Goal: Check status

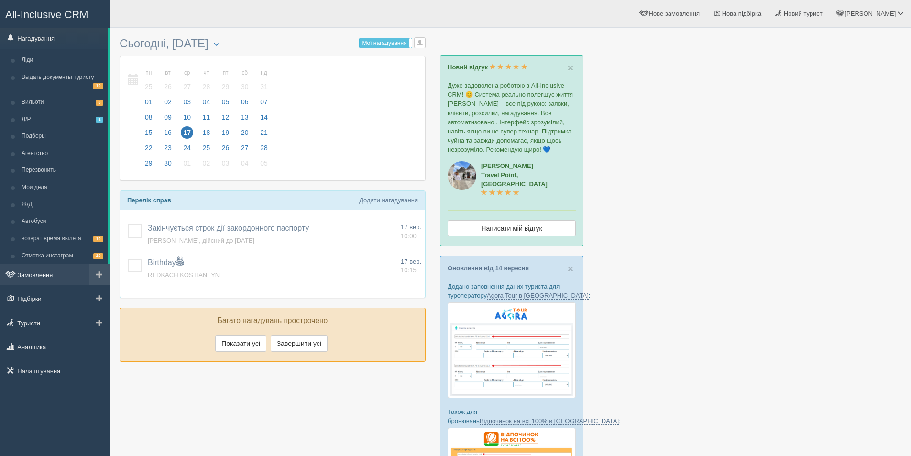
click at [45, 276] on link "Замовлення" at bounding box center [55, 274] width 110 height 21
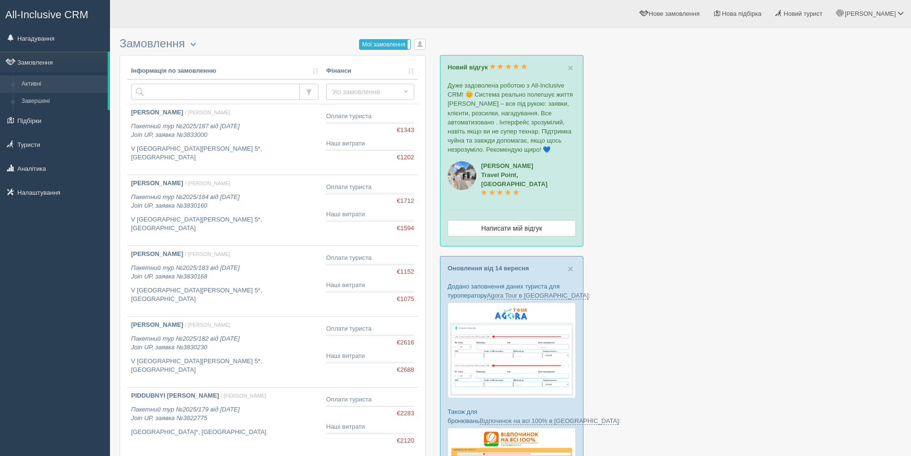
click at [382, 45] on label "Мої замовлення" at bounding box center [385, 45] width 51 height 10
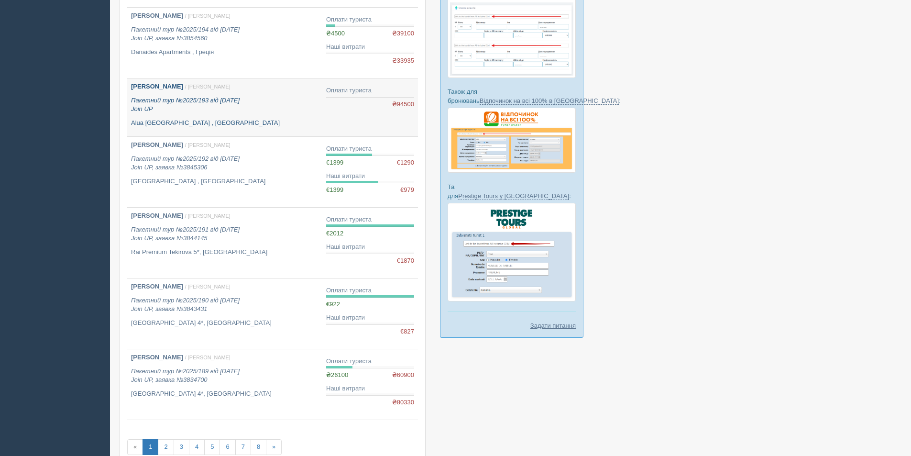
scroll to position [383, 0]
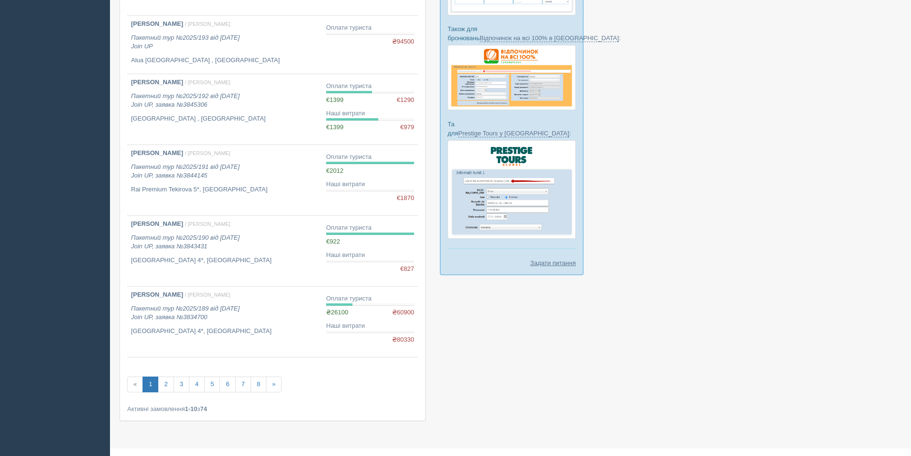
click at [184, 394] on div "Інформація по замовленню Фінанси Усі замовлення Усі замовлення Повністю оплачен…" at bounding box center [272, 46] width 291 height 733
click at [182, 387] on link "3" at bounding box center [182, 385] width 16 height 16
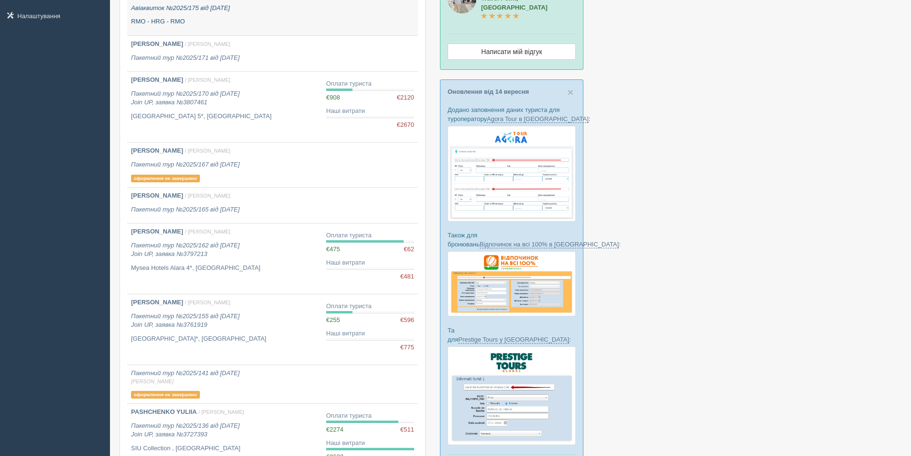
scroll to position [287, 0]
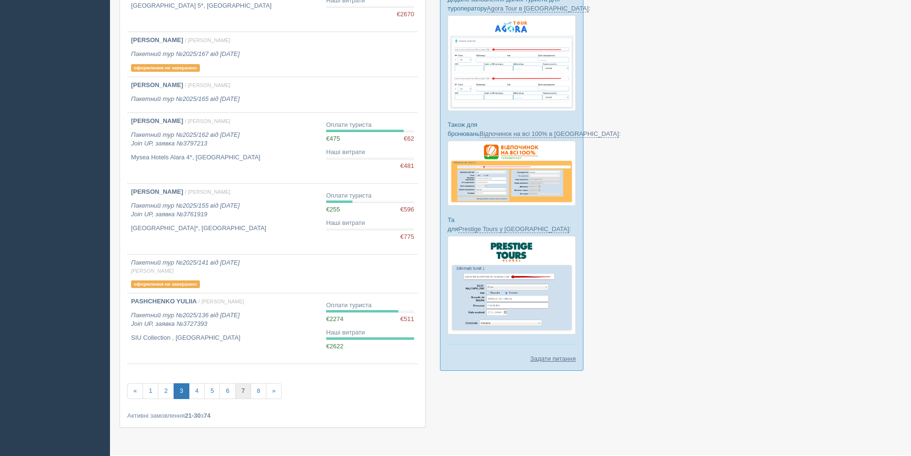
click at [249, 392] on link "7" at bounding box center [243, 391] width 16 height 16
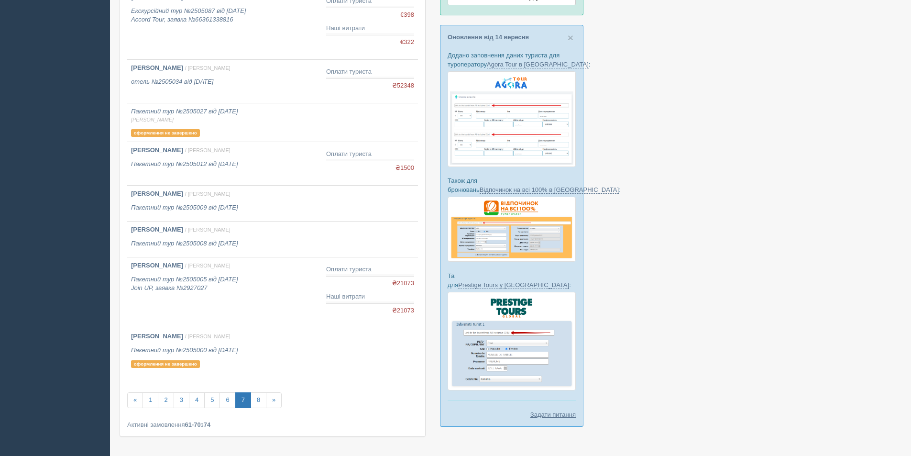
scroll to position [239, 0]
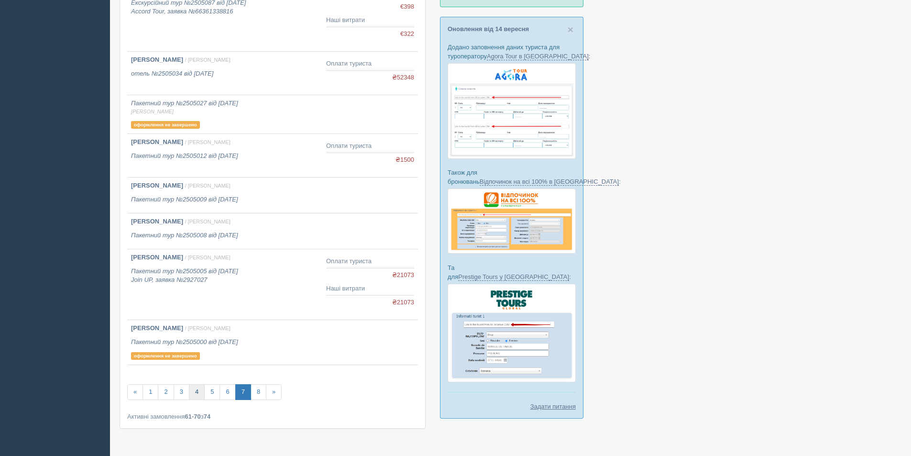
click at [199, 397] on link "4" at bounding box center [197, 392] width 16 height 16
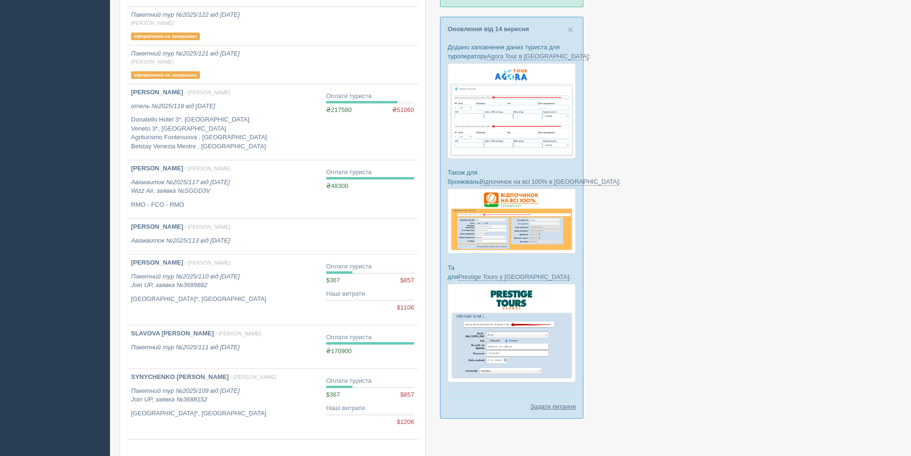
scroll to position [287, 0]
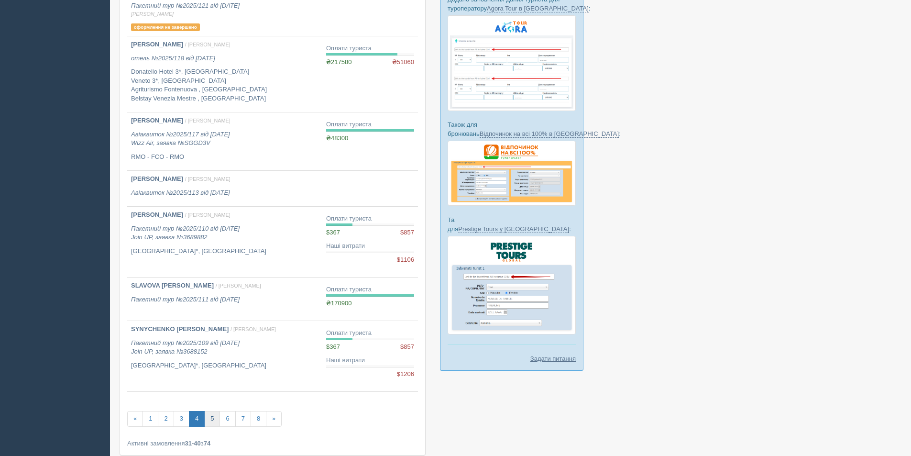
click at [209, 417] on link "5" at bounding box center [212, 419] width 16 height 16
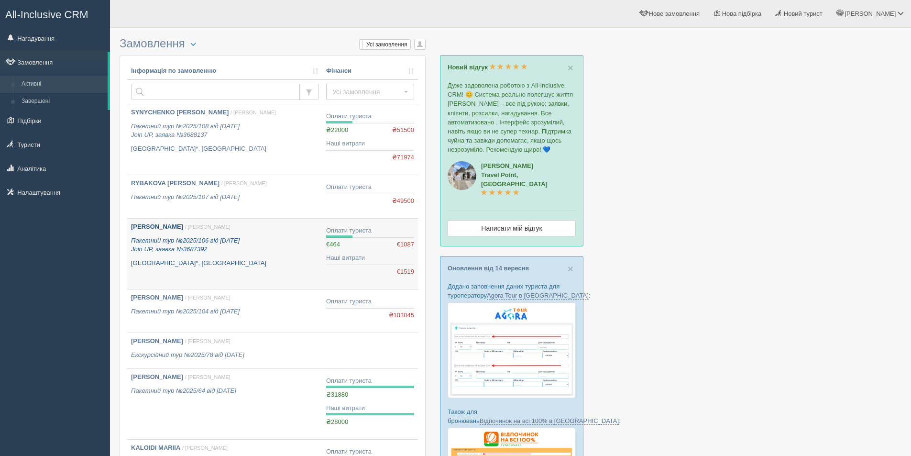
click at [276, 253] on p "Пакетний тур №2025/106 від [DATE] Join UP, заявка №3687392" at bounding box center [225, 245] width 188 height 18
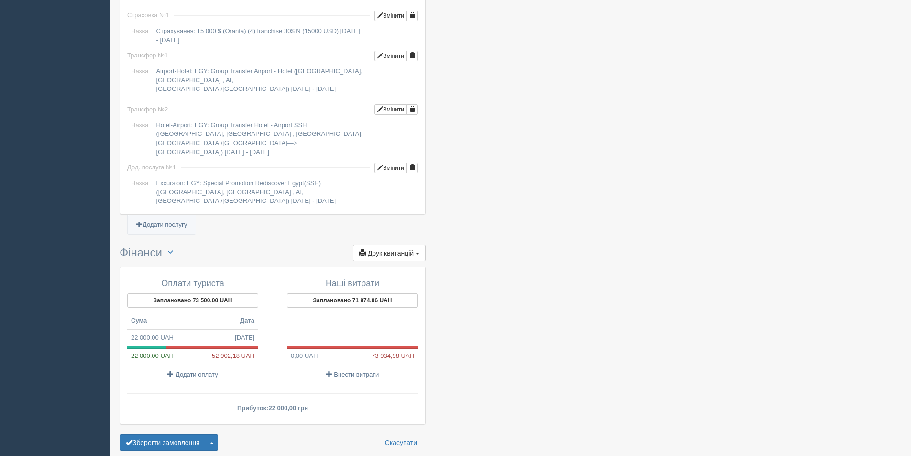
scroll to position [861, 0]
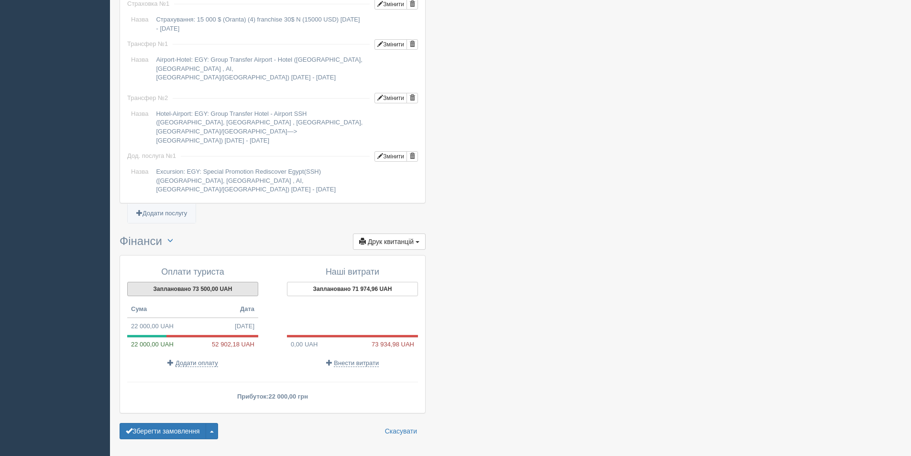
click at [190, 282] on button "Заплановано 73 500,00 UAH" at bounding box center [192, 289] width 131 height 14
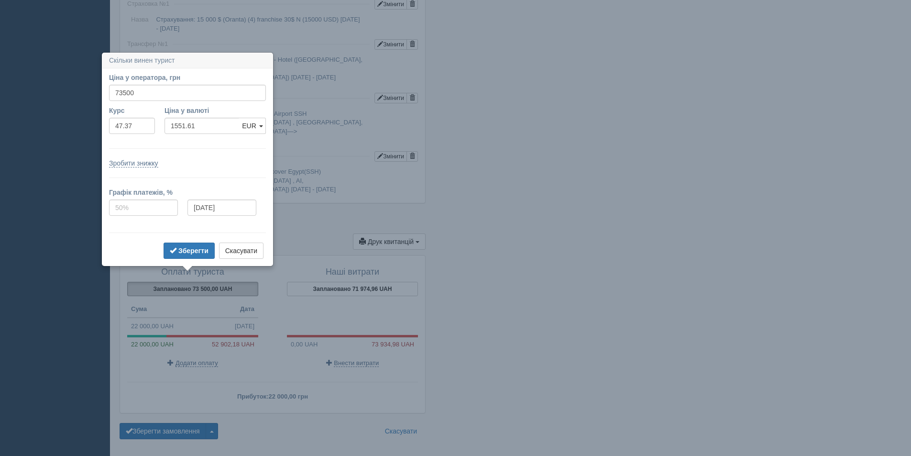
scroll to position [884, 0]
